Goal: Information Seeking & Learning: Learn about a topic

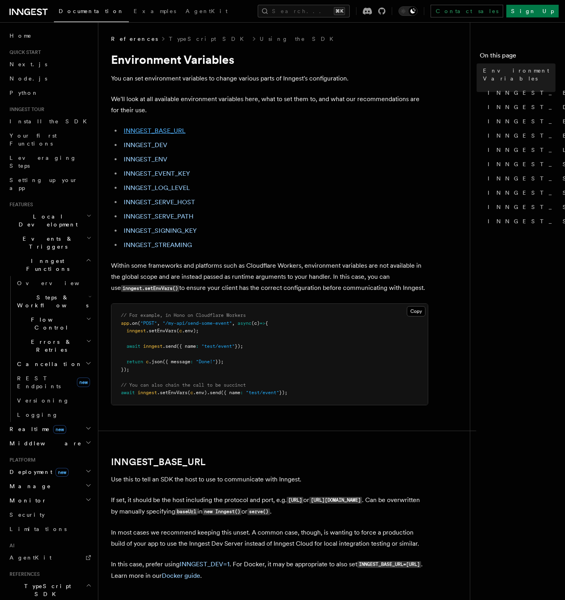
click at [168, 128] on link "INNGEST_BASE_URL" at bounding box center [155, 131] width 62 height 8
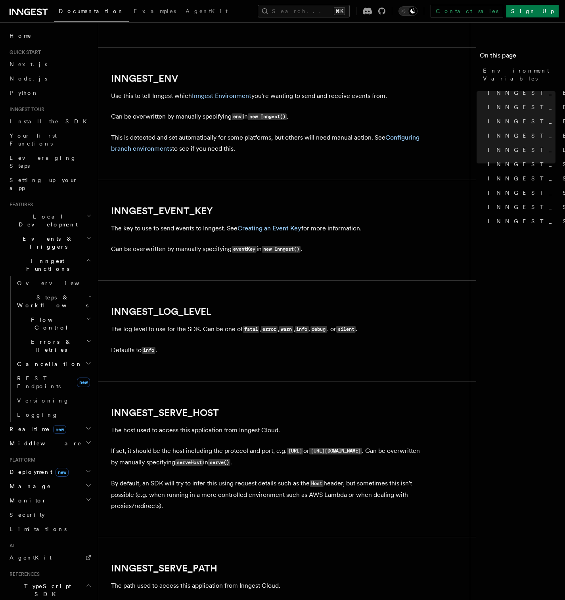
scroll to position [867, 0]
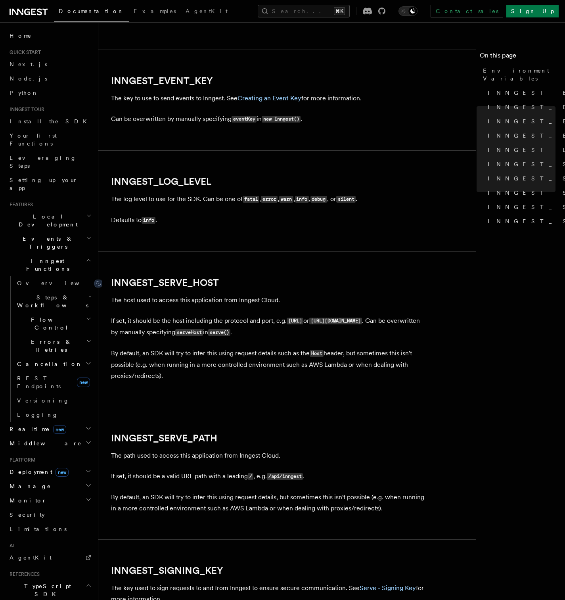
click at [181, 282] on link "INNGEST_SERVE_HOST" at bounding box center [165, 282] width 108 height 11
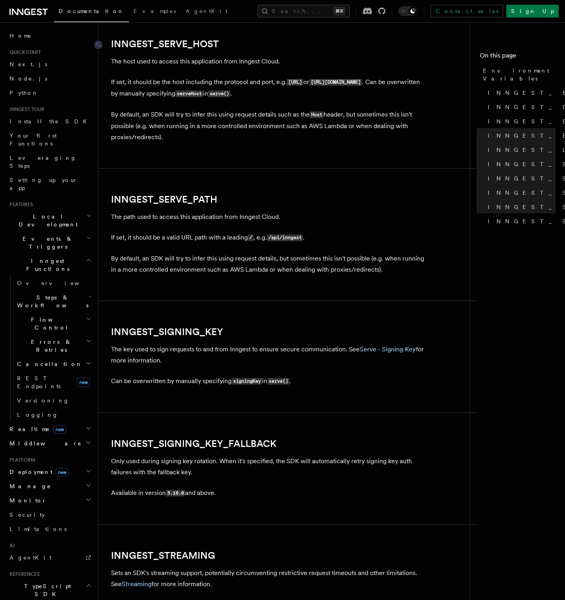
scroll to position [1106, 0]
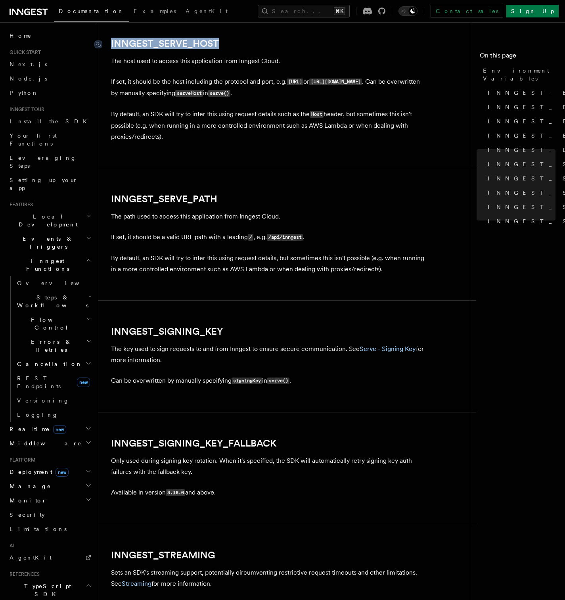
drag, startPoint x: 227, startPoint y: 43, endPoint x: 110, endPoint y: 42, distance: 117.4
click at [111, 42] on h2 "INNGEST_SERVE_HOST" at bounding box center [269, 43] width 317 height 11
copy link "INNGEST_SERVE_HOST"
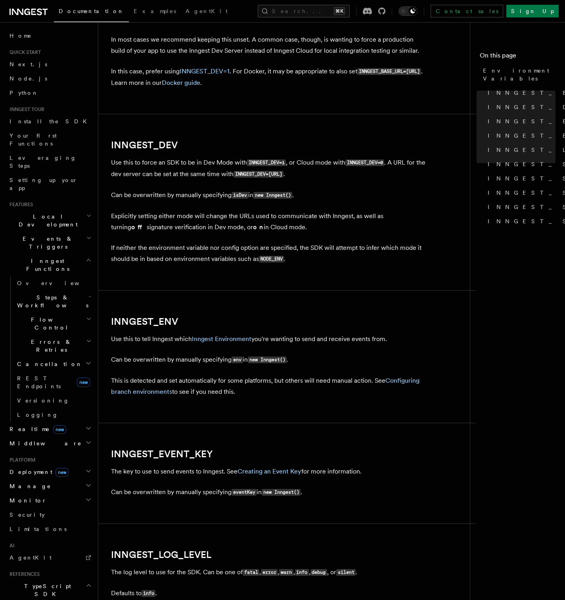
scroll to position [485, 0]
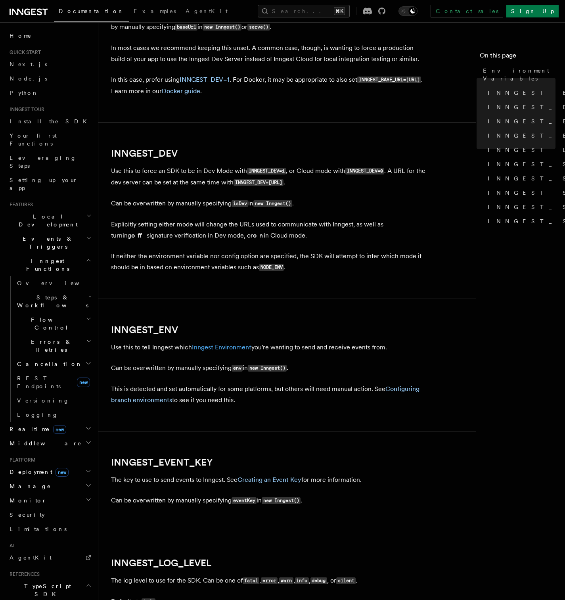
click at [240, 348] on link "Inngest Environment" at bounding box center [222, 348] width 60 height 8
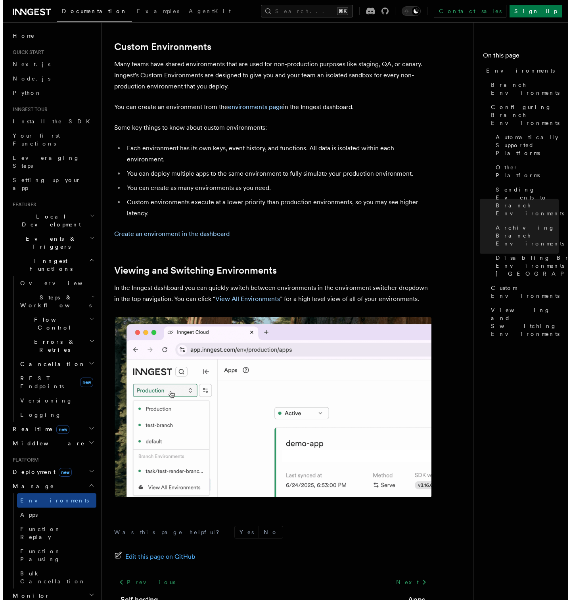
scroll to position [1633, 0]
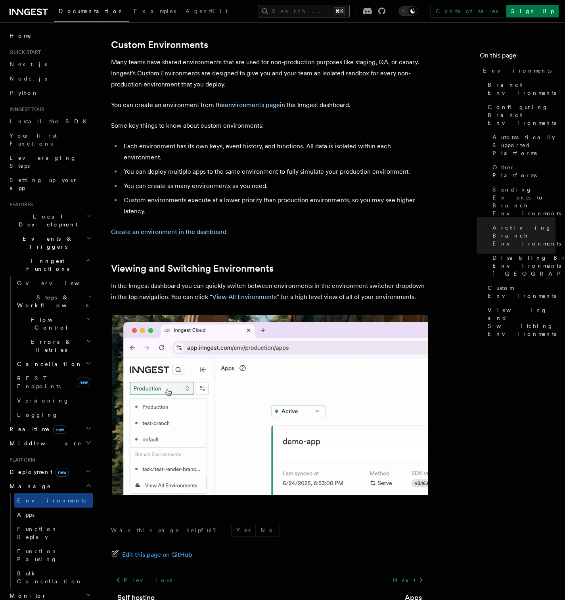
click at [336, 15] on button "Search... ⌘K" at bounding box center [304, 11] width 92 height 13
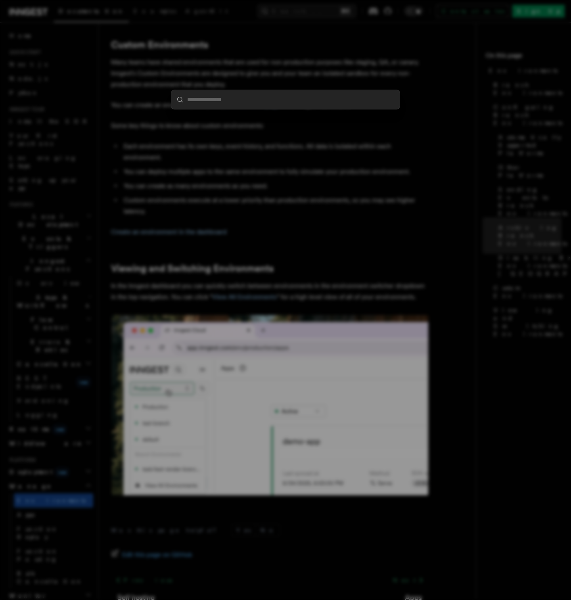
paste input "**********"
type input "**********"
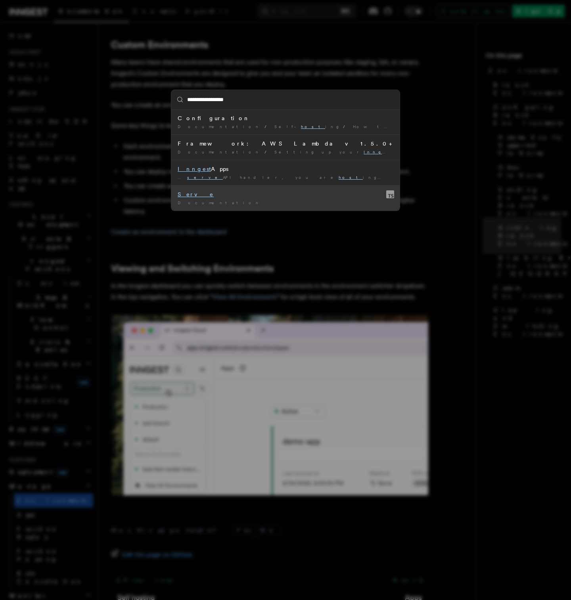
click at [183, 196] on mark "Serve" at bounding box center [196, 194] width 36 height 6
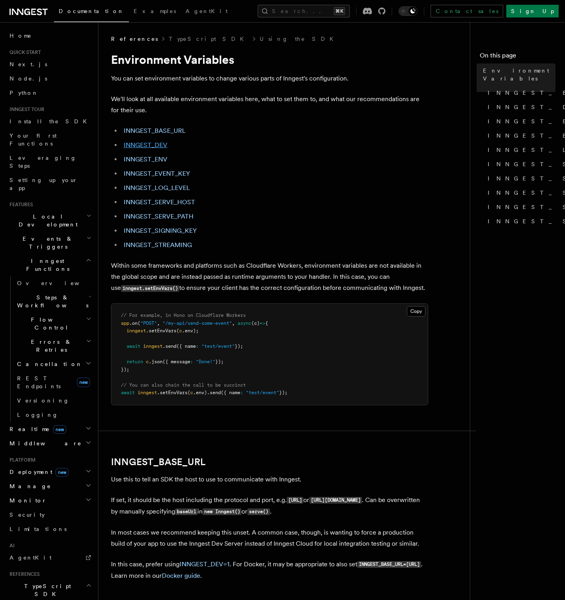
click at [156, 144] on link "INNGEST_DEV" at bounding box center [146, 145] width 44 height 8
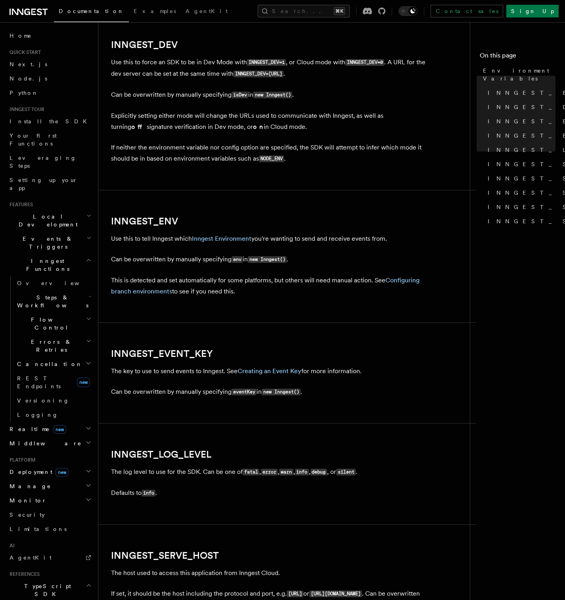
scroll to position [595, 0]
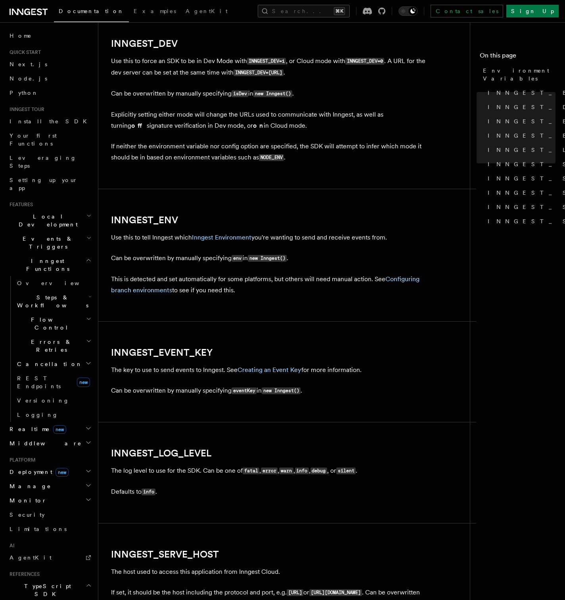
click at [306, 112] on p "Explicitly setting either mode will change the URLs used to communicate with In…" at bounding box center [269, 120] width 317 height 22
click at [282, 94] on code "new Inngest()" at bounding box center [273, 93] width 39 height 7
click at [160, 292] on link "Configuring branch environments" at bounding box center [265, 284] width 309 height 19
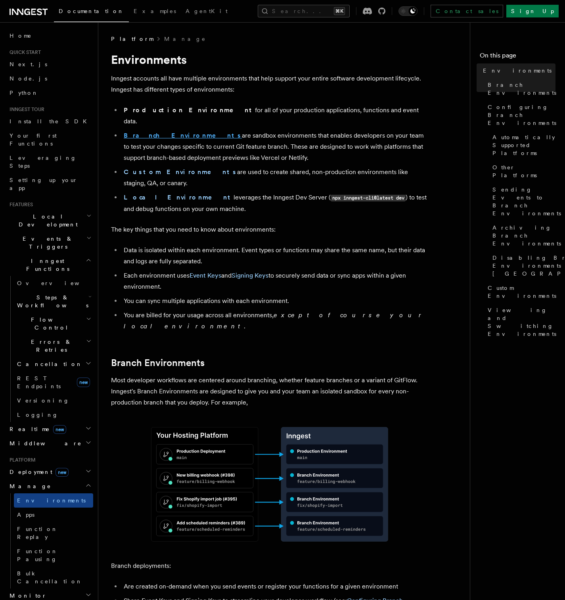
click at [173, 132] on strong "Branch Environments" at bounding box center [183, 136] width 118 height 8
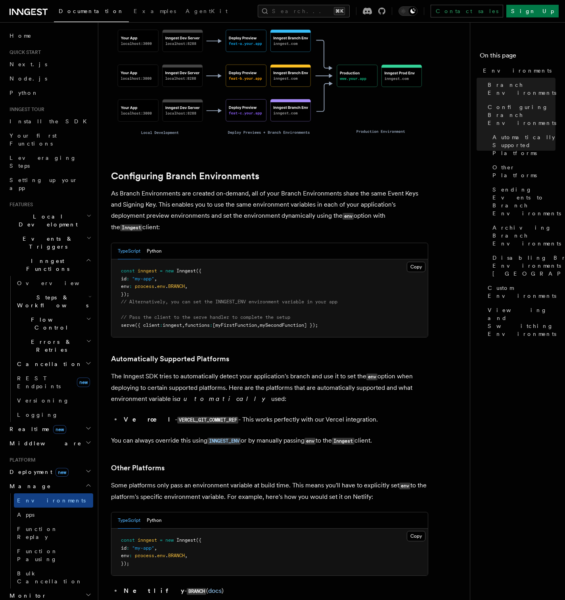
scroll to position [648, 0]
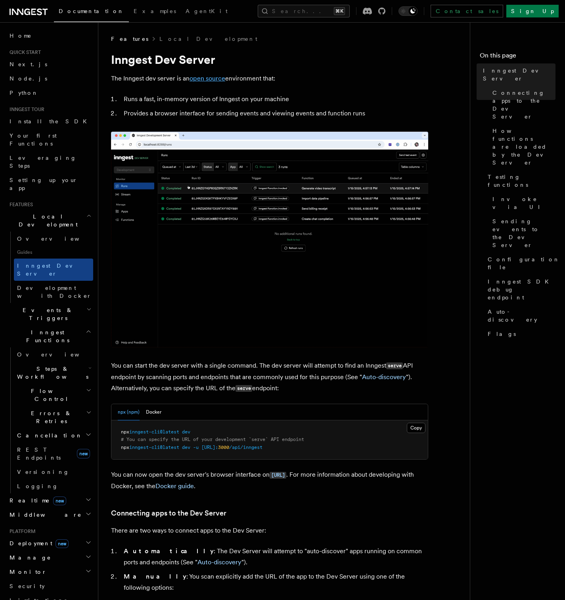
click at [211, 80] on link "open source" at bounding box center [208, 79] width 36 height 8
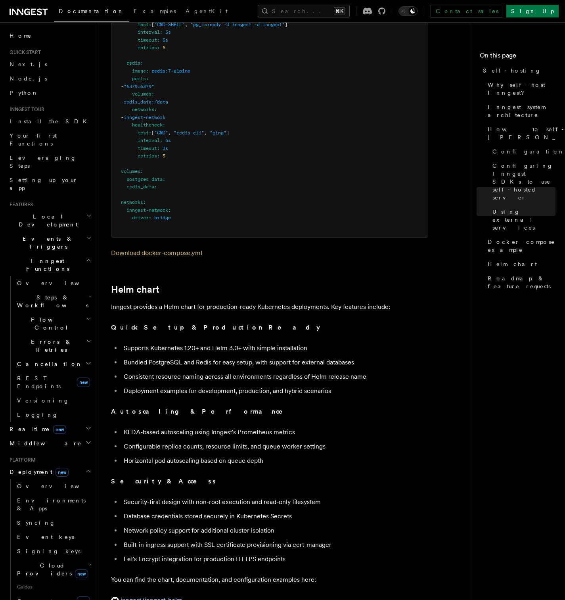
scroll to position [2486, 0]
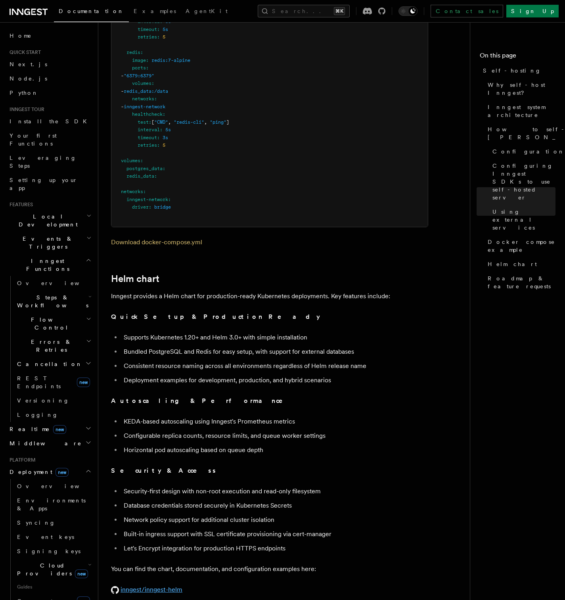
click at [171, 586] on link "inngest/inngest-helm" at bounding box center [146, 590] width 71 height 8
